Goal: Task Accomplishment & Management: Manage account settings

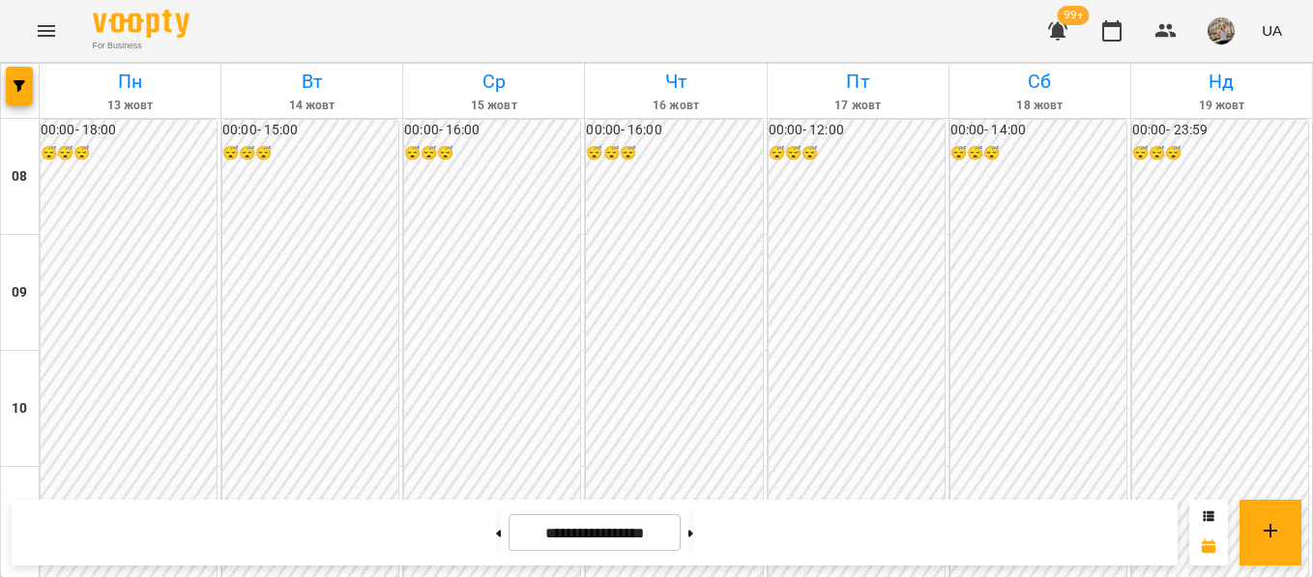
scroll to position [766, 0]
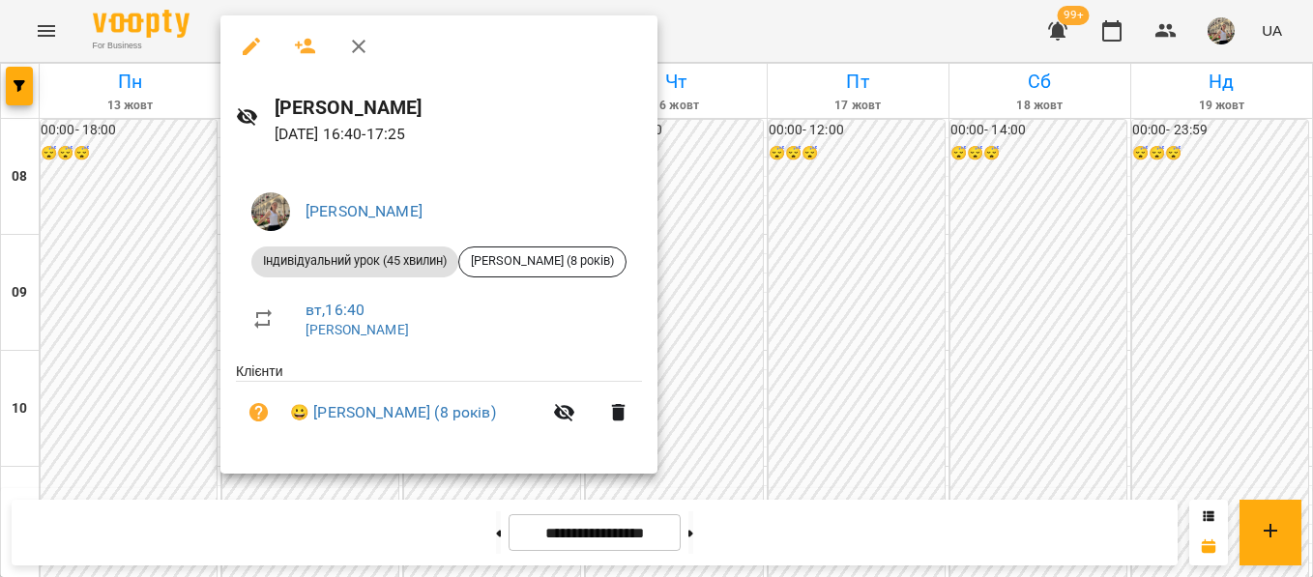
click at [732, 150] on div at bounding box center [656, 288] width 1313 height 577
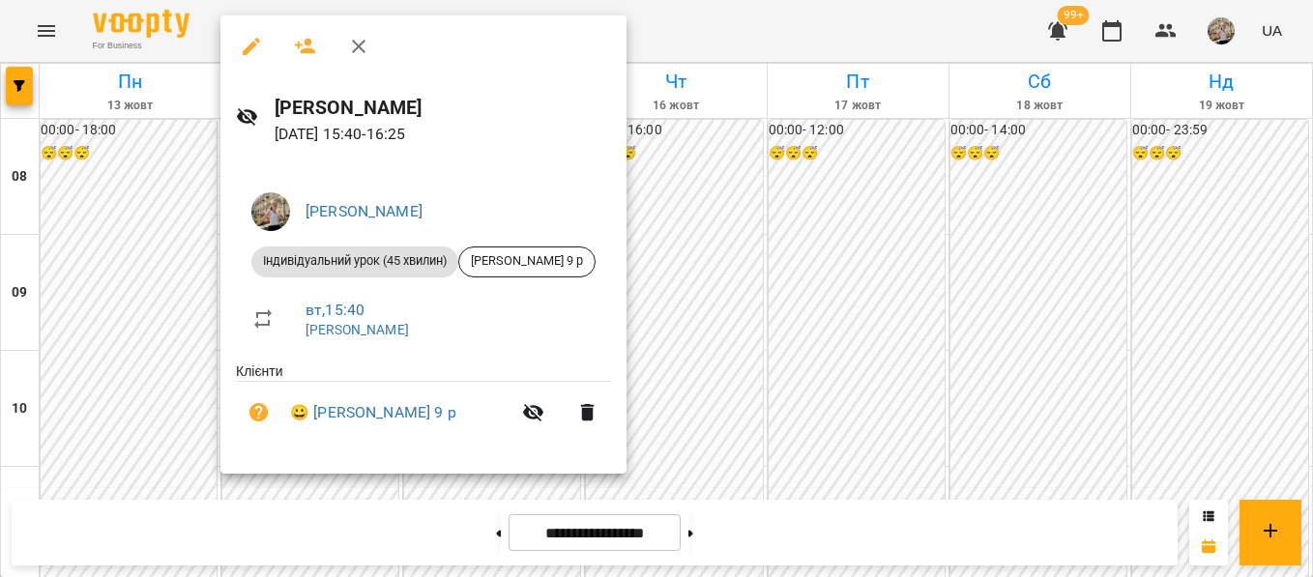
drag, startPoint x: 753, startPoint y: 202, endPoint x: 696, endPoint y: 206, distance: 57.2
click at [753, 202] on div at bounding box center [656, 288] width 1313 height 577
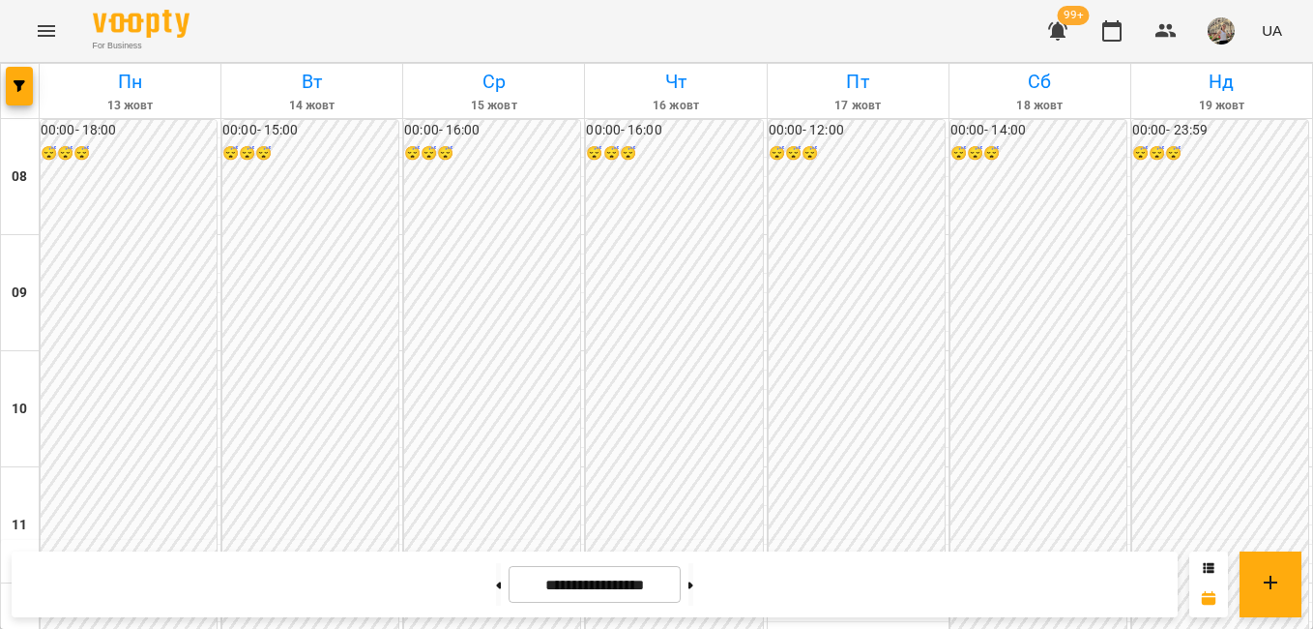
scroll to position [822, 0]
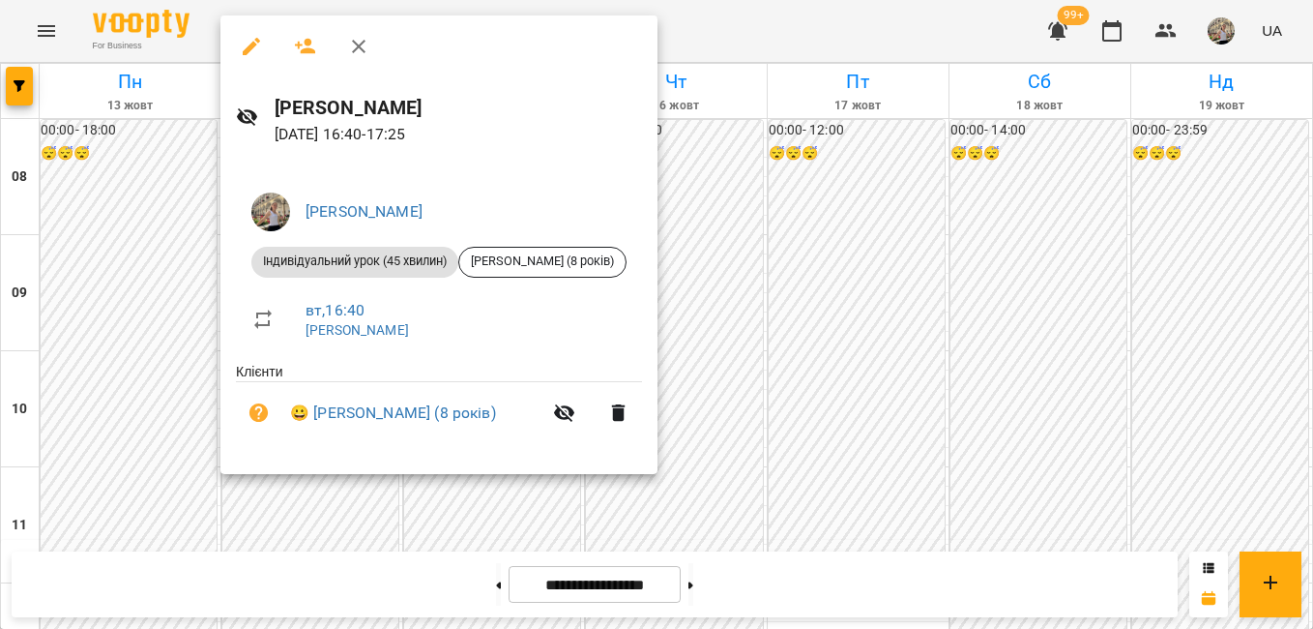
click at [640, 223] on div "Нарожна Анна Олегівна Індивідуальний урок (45 хвилин) Курига Аріна (8 років) вт…" at bounding box center [438, 317] width 437 height 313
click at [761, 253] on div at bounding box center [656, 314] width 1313 height 629
